Goal: Task Accomplishment & Management: Manage account settings

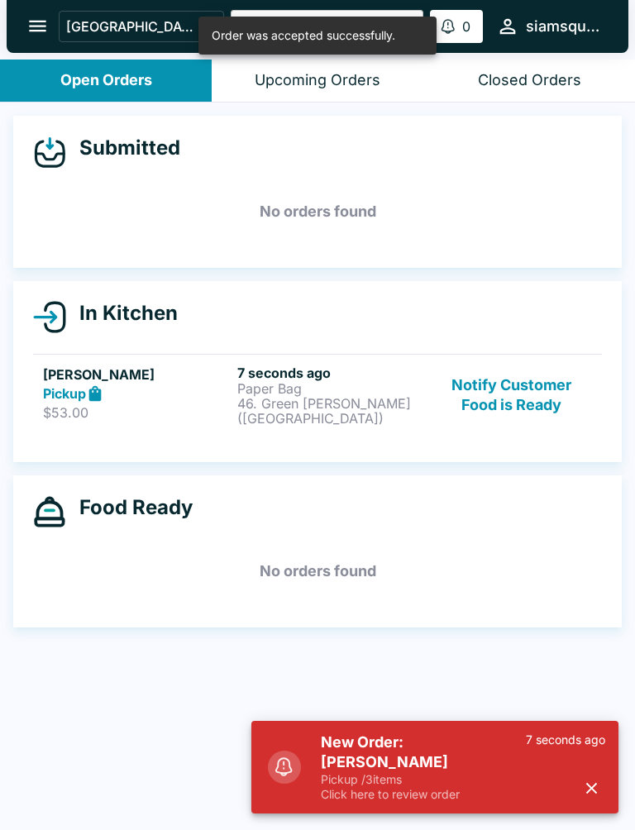
click at [145, 384] on div "Pickup" at bounding box center [137, 393] width 188 height 19
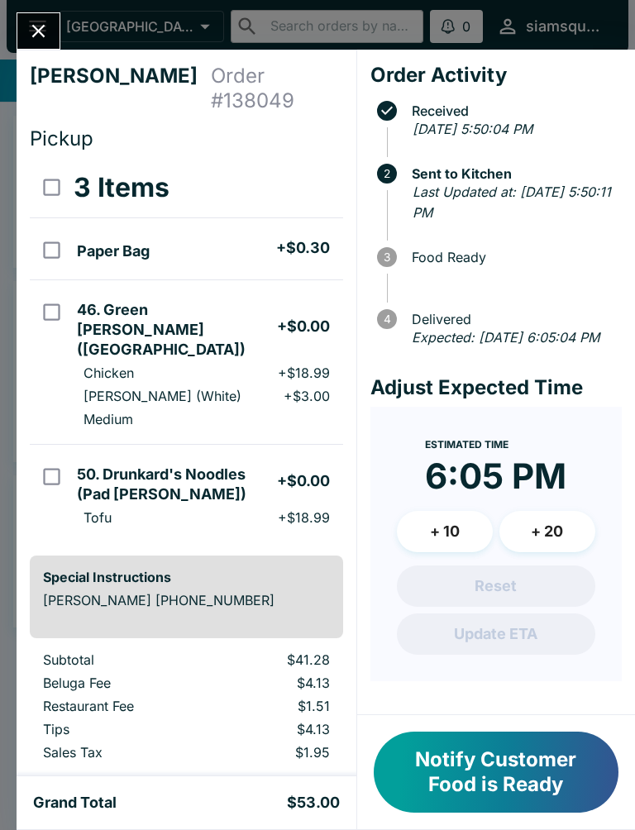
click at [62, 24] on div "[PERSON_NAME] Order # 138049 Pickup 3 Items Paper Bag + $0.30 46. Green [PERSON…" at bounding box center [317, 415] width 635 height 830
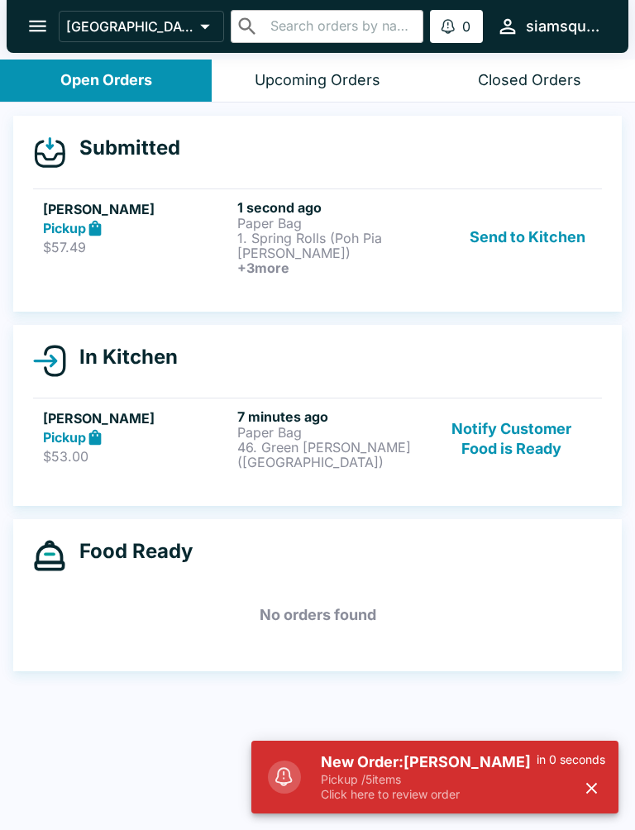
click at [546, 237] on button "Send to Kitchen" at bounding box center [527, 237] width 129 height 76
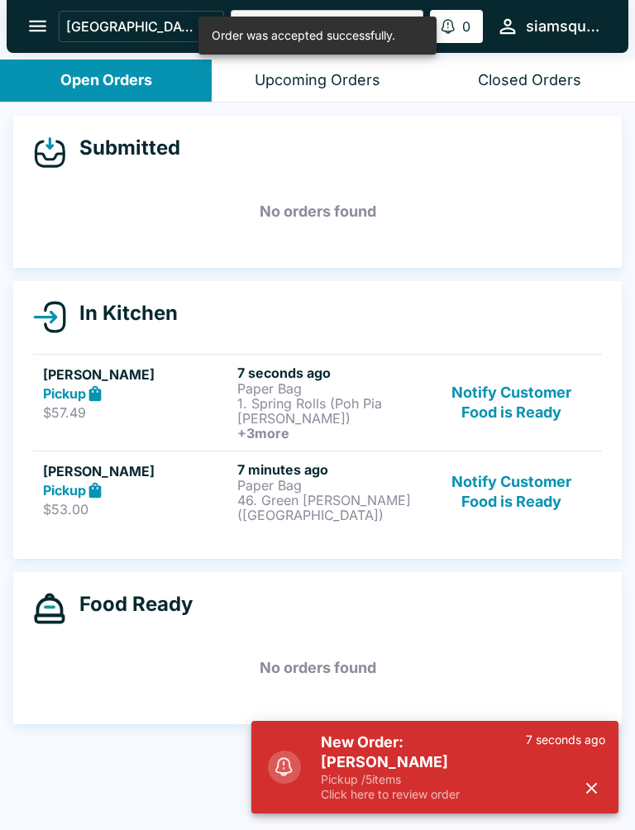
click at [310, 388] on p "Paper Bag" at bounding box center [331, 388] width 188 height 15
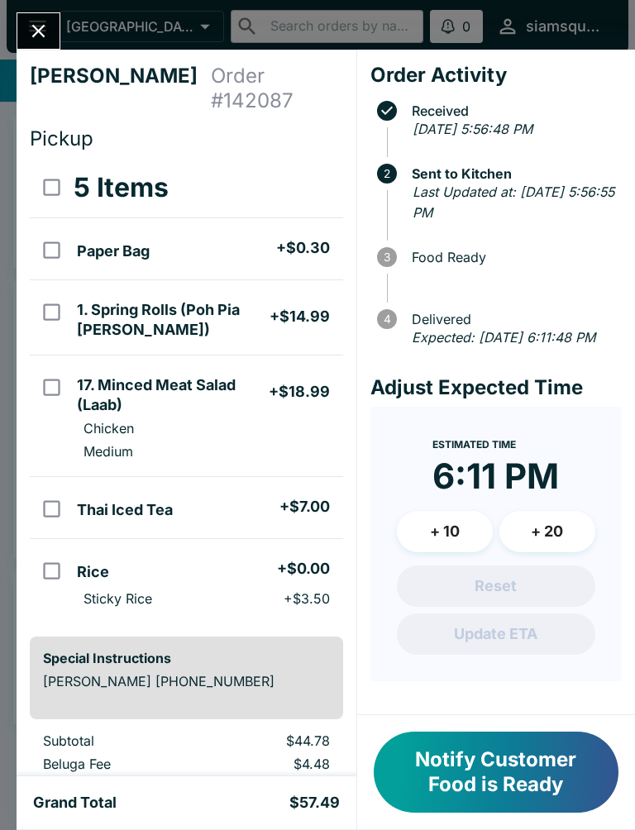
click at [8, 618] on div "[PERSON_NAME] Order # 142087 Pickup 5 Items Paper Bag + $0.30 1. Spring Rolls (…" at bounding box center [317, 415] width 635 height 830
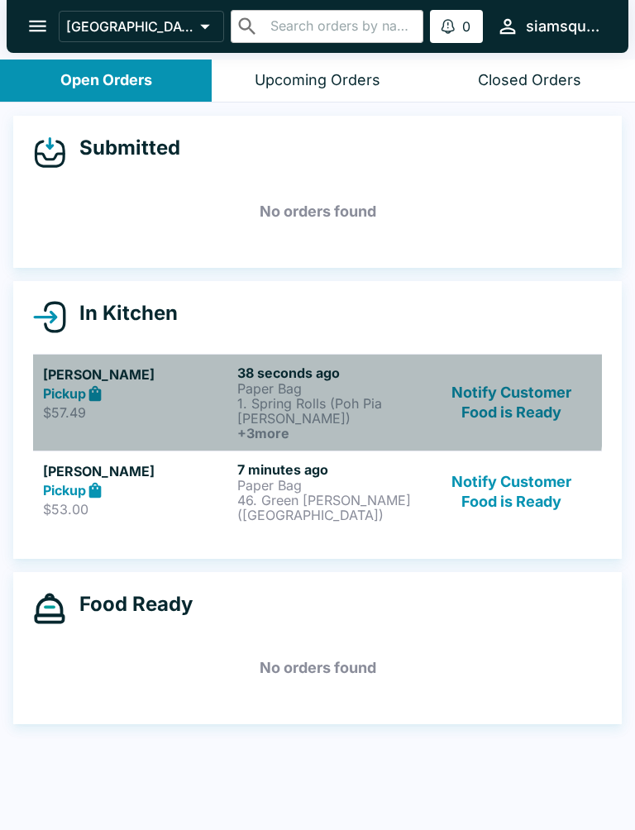
click at [119, 397] on div "Pickup" at bounding box center [137, 393] width 188 height 19
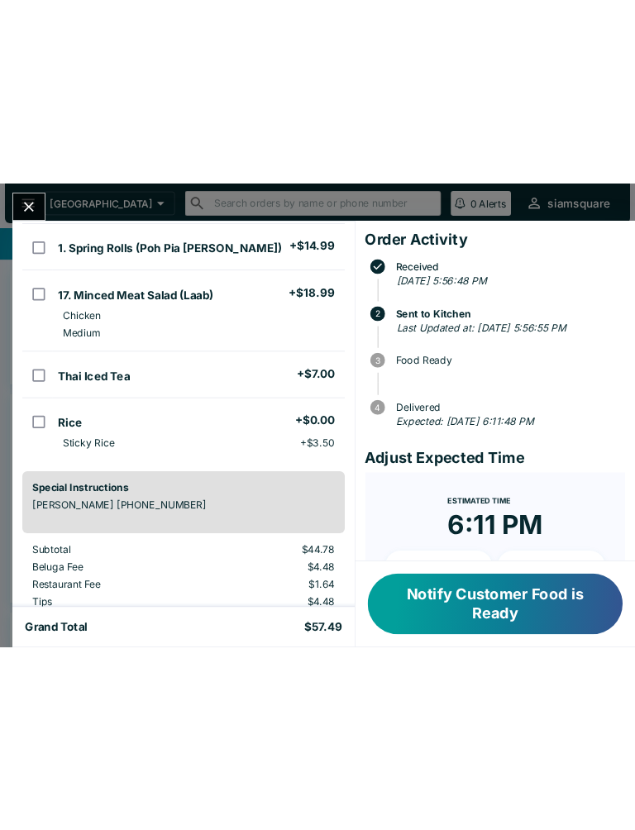
scroll to position [131, 0]
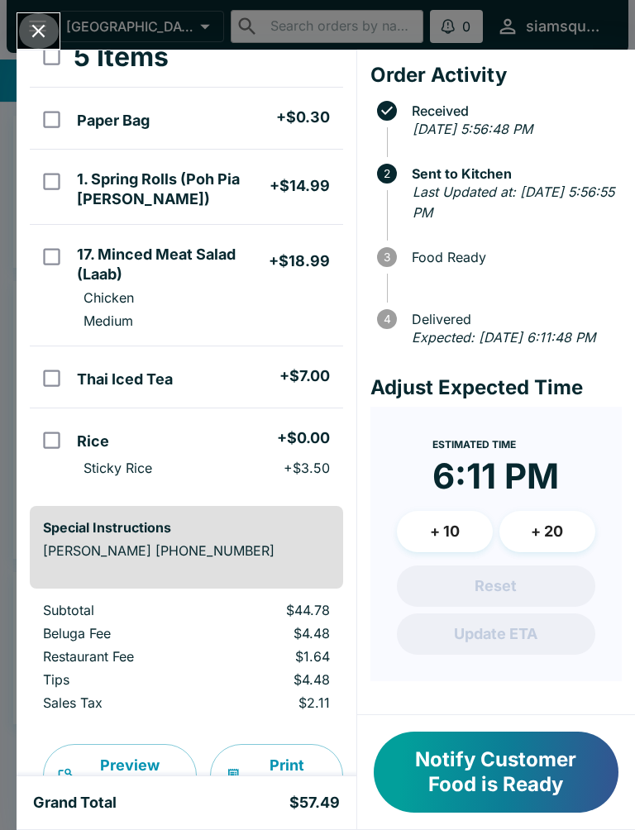
click at [45, 34] on icon "Close" at bounding box center [38, 31] width 22 height 22
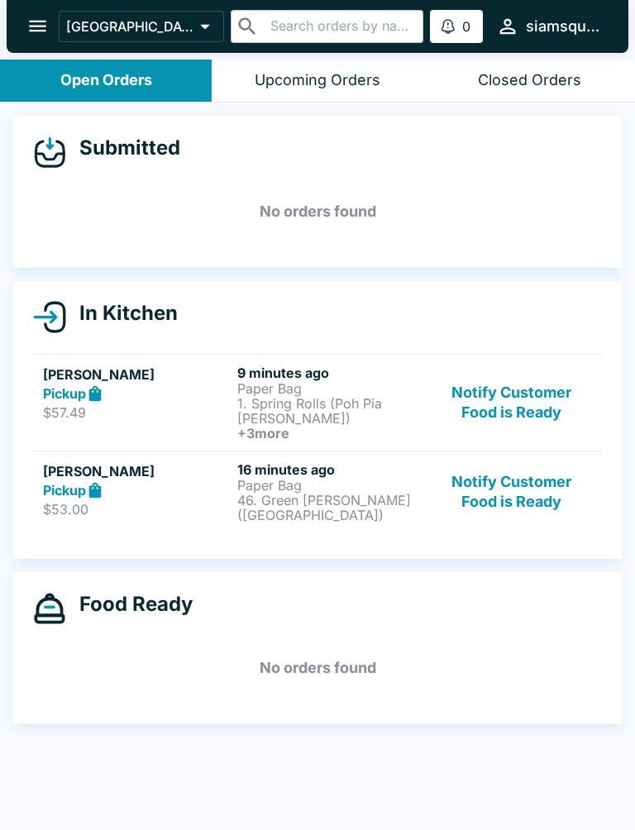
click at [519, 477] on button "Notify Customer Food is Ready" at bounding box center [511, 491] width 160 height 61
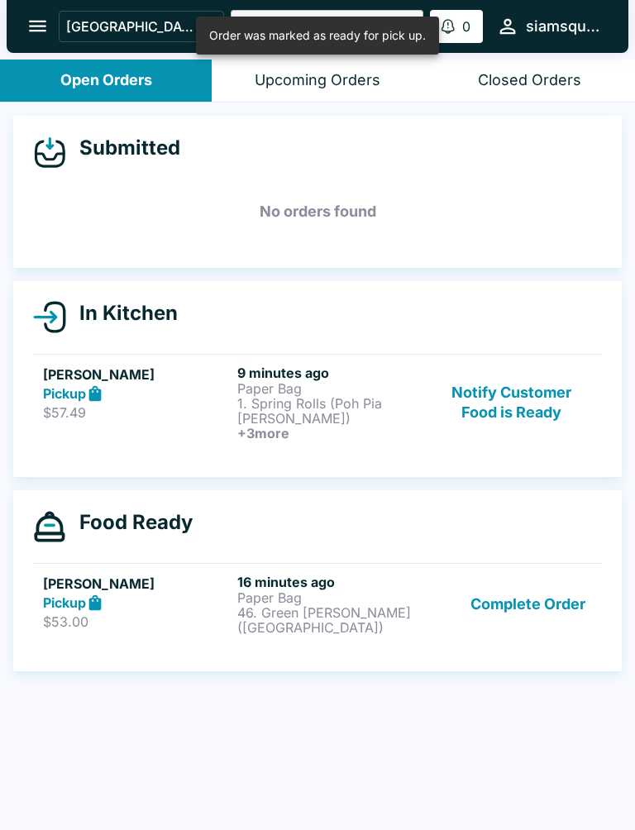
click at [506, 593] on button "Complete Order" at bounding box center [528, 603] width 128 height 61
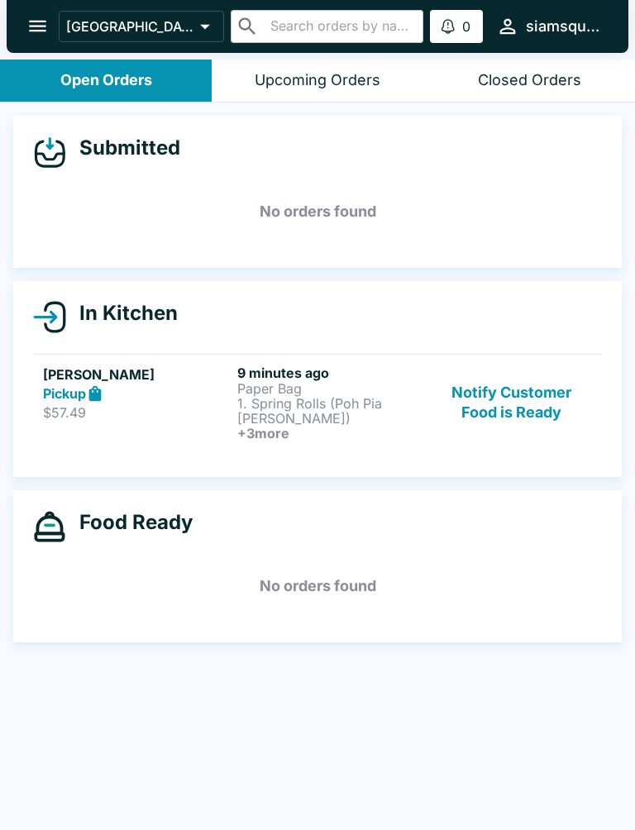
click at [485, 397] on button "Notify Customer Food is Ready" at bounding box center [511, 402] width 160 height 76
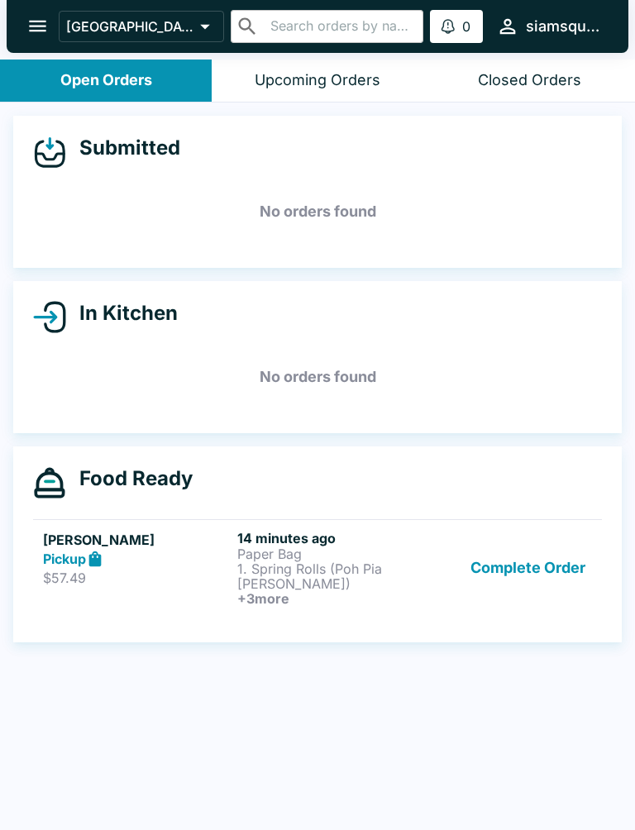
click at [227, 585] on p "$57.49" at bounding box center [137, 577] width 188 height 17
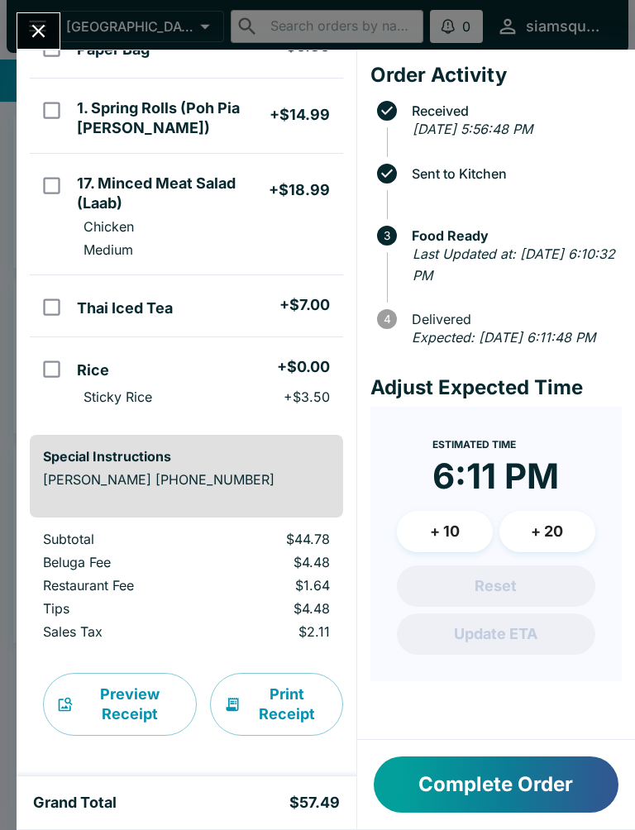
scroll to position [202, 0]
click at [467, 781] on button "Complete Order" at bounding box center [496, 784] width 245 height 56
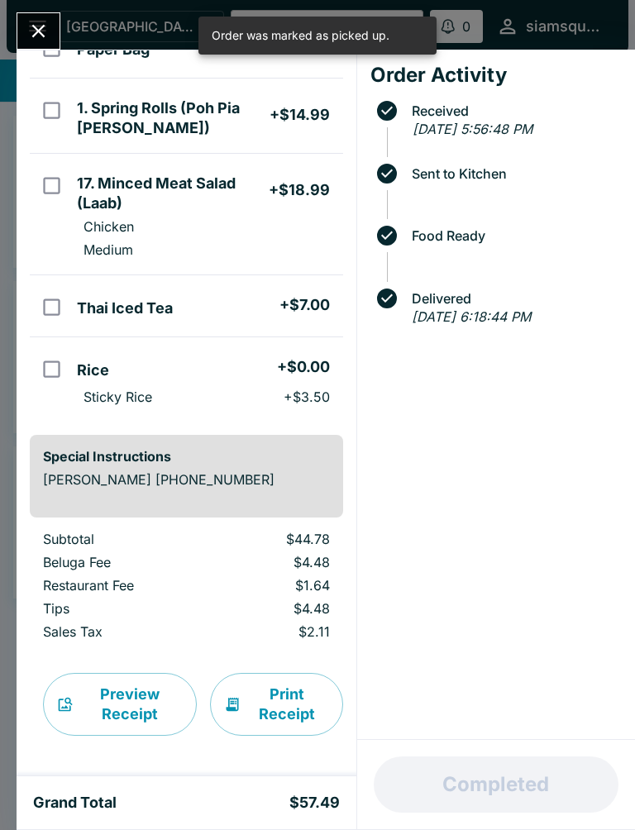
click at [27, 18] on button "Close" at bounding box center [38, 31] width 42 height 36
